Goal: Task Accomplishment & Management: Manage account settings

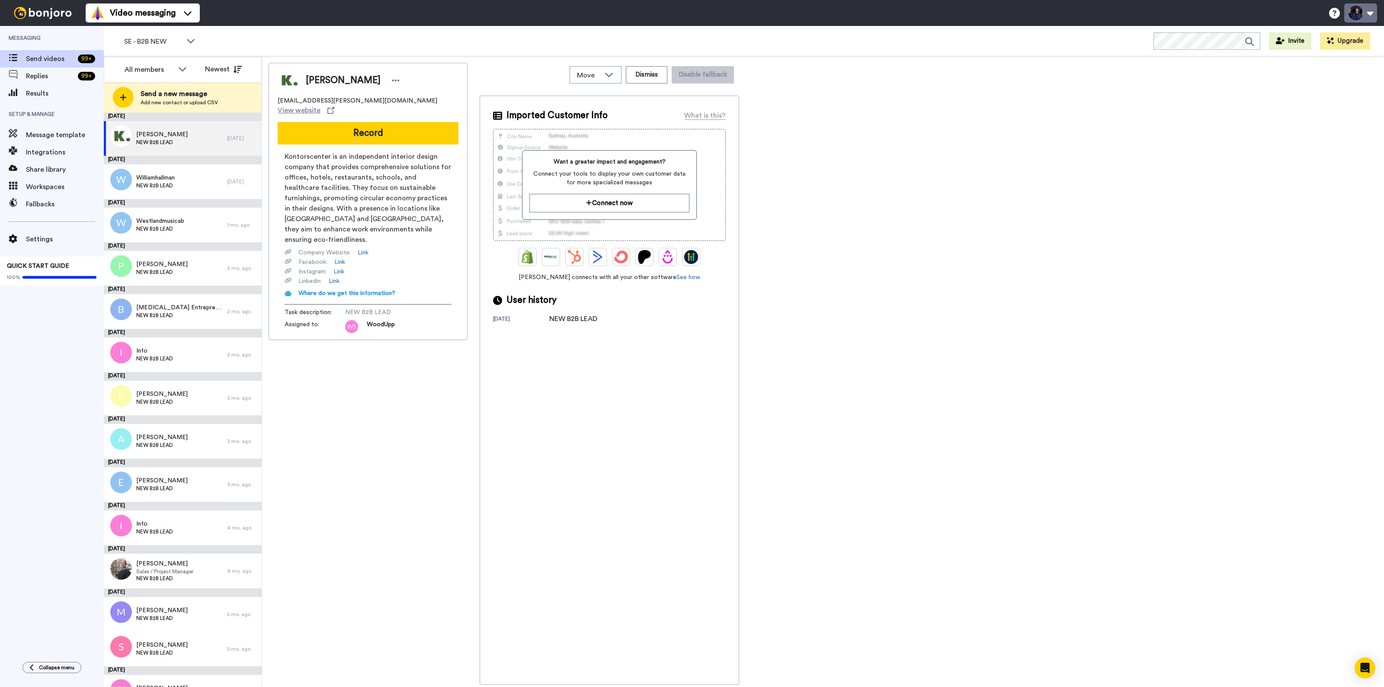
click at [1357, 10] on button at bounding box center [1360, 12] width 33 height 19
click at [1326, 133] on link "Settings" at bounding box center [1331, 126] width 91 height 17
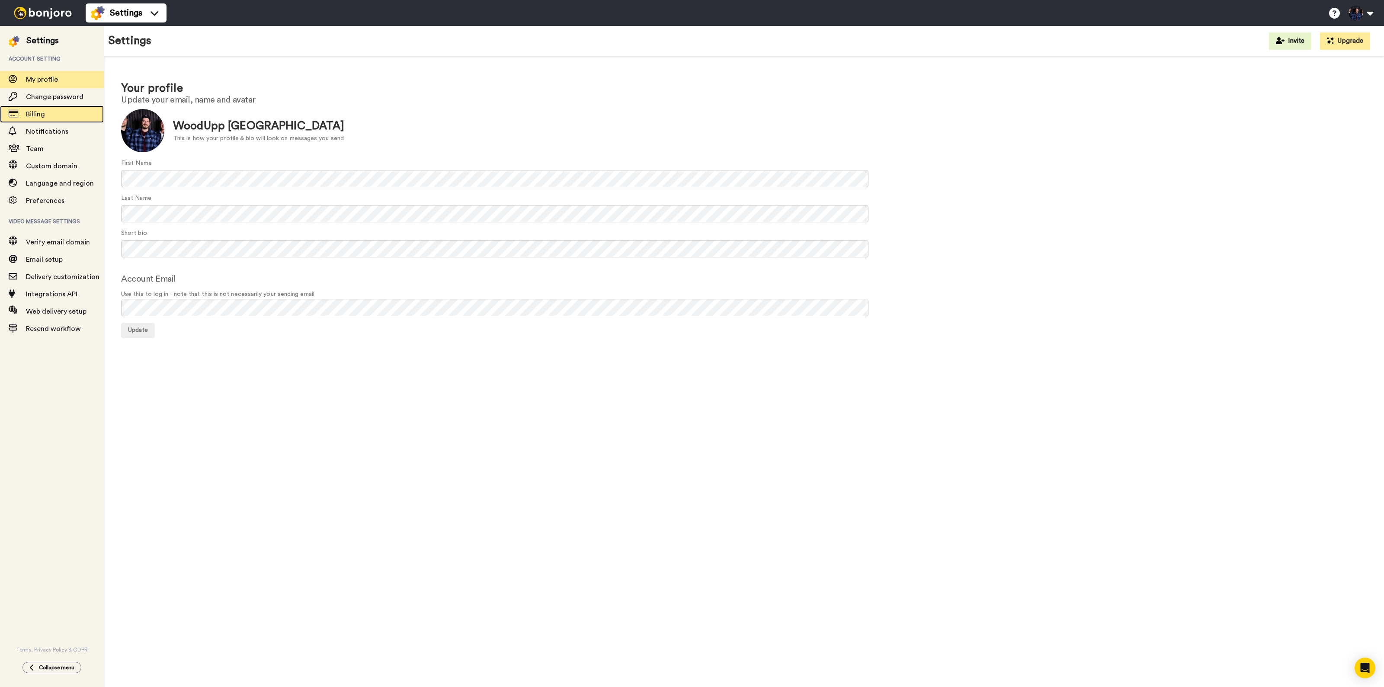
click at [29, 112] on span "Billing" at bounding box center [35, 114] width 19 height 7
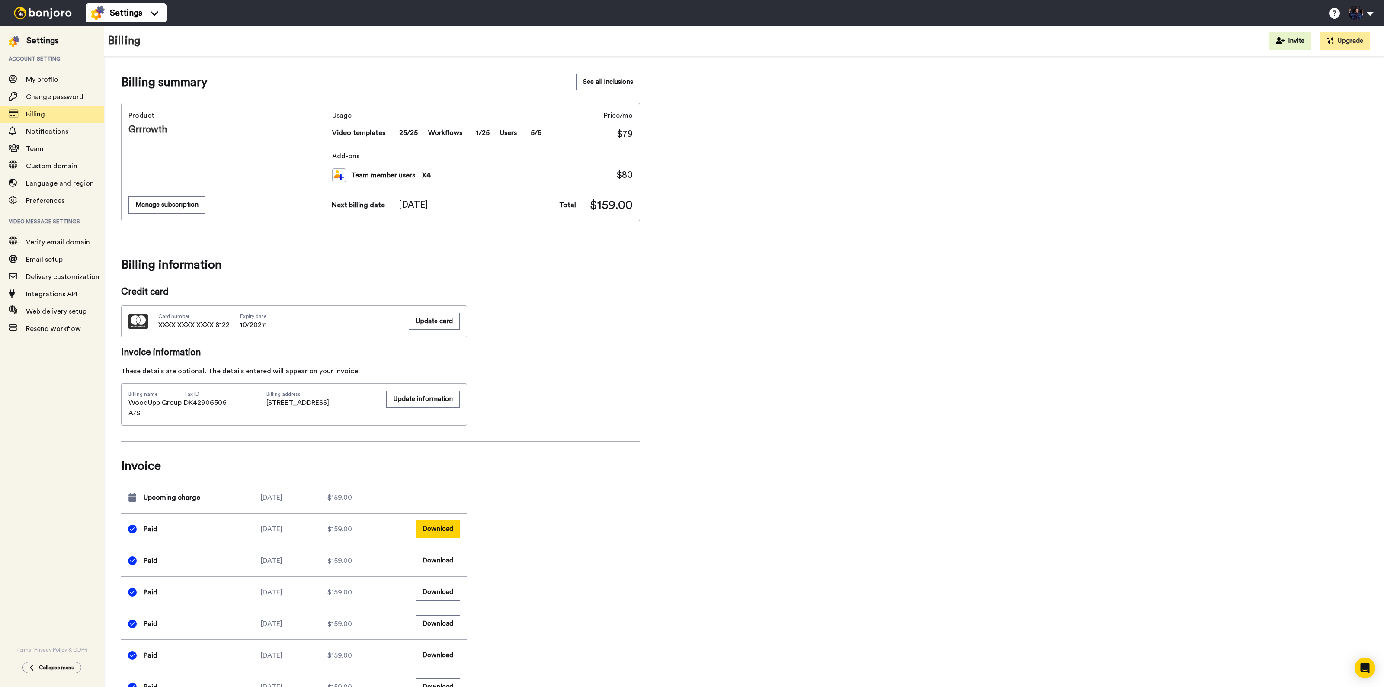
click at [450, 535] on button "Download" at bounding box center [438, 528] width 45 height 17
click at [961, 389] on div "Billing summary See all inclusions Product Grrrowth Usage Video templates 25/25…" at bounding box center [744, 673] width 1246 height 1198
